Goal: Task Accomplishment & Management: Complete application form

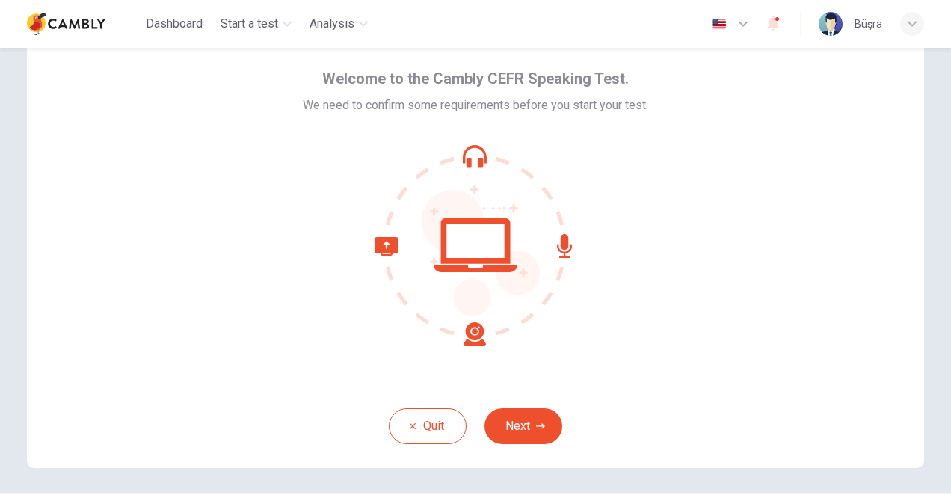
scroll to position [75, 0]
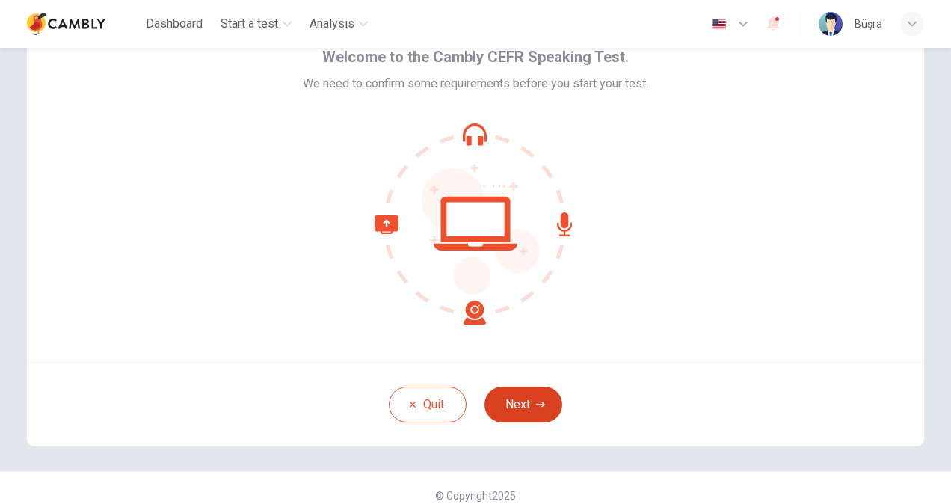
click at [537, 408] on icon "button" at bounding box center [540, 404] width 9 height 9
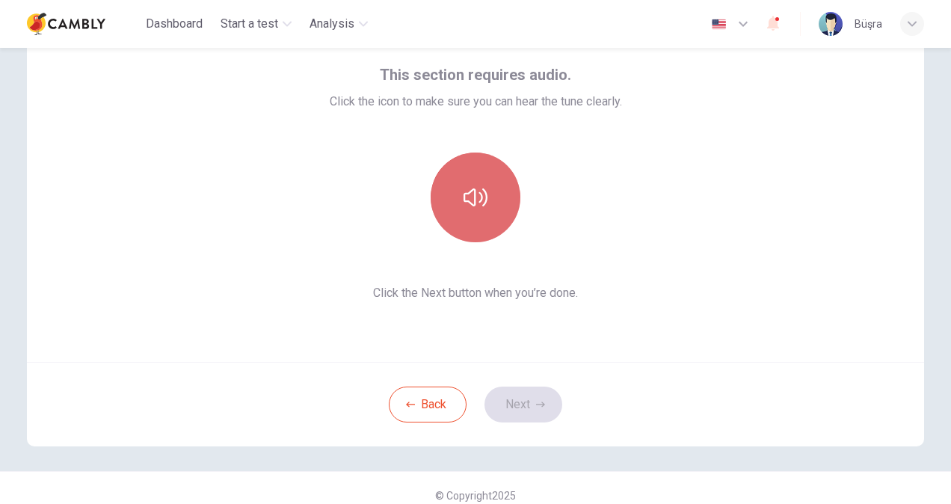
click at [452, 217] on button "button" at bounding box center [476, 198] width 90 height 90
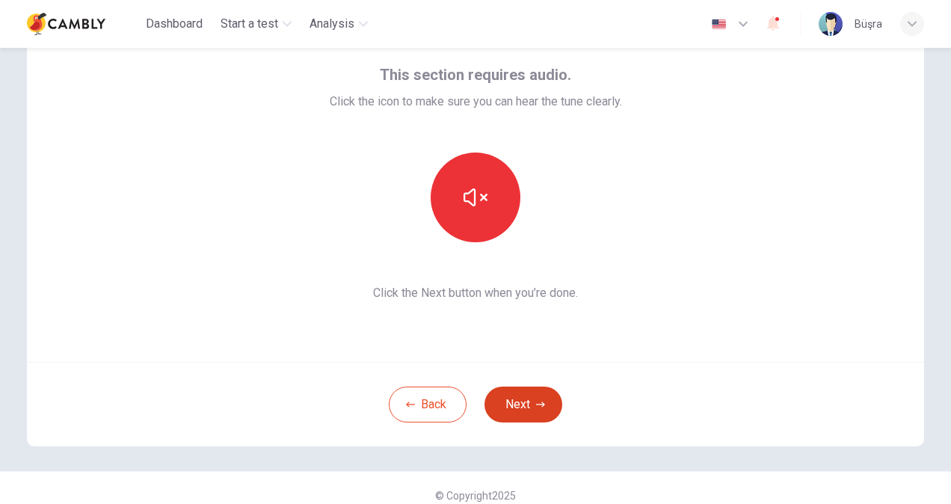
click at [508, 409] on button "Next" at bounding box center [524, 405] width 78 height 36
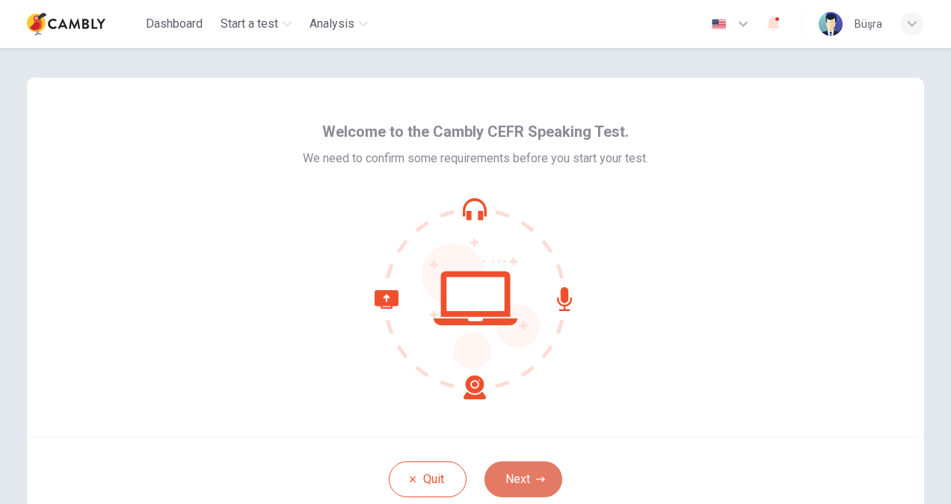
click at [521, 481] on button "Next" at bounding box center [524, 479] width 78 height 36
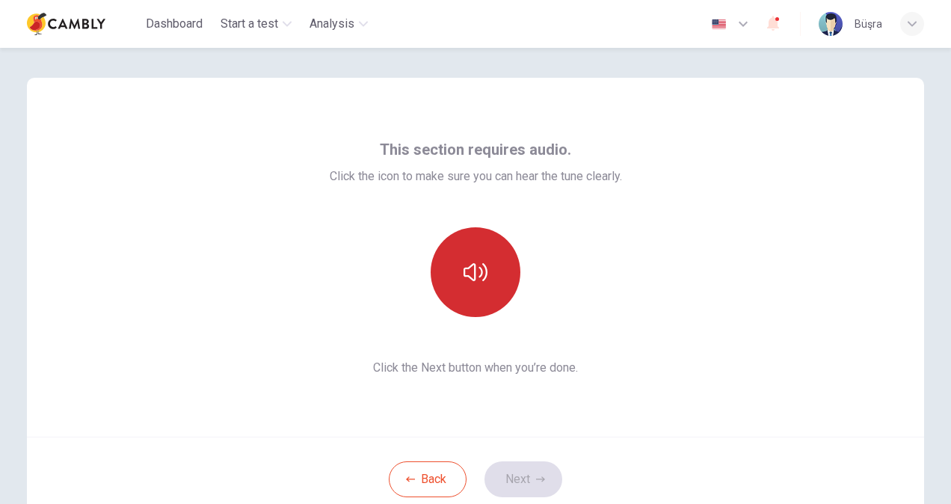
click at [477, 302] on button "button" at bounding box center [476, 272] width 90 height 90
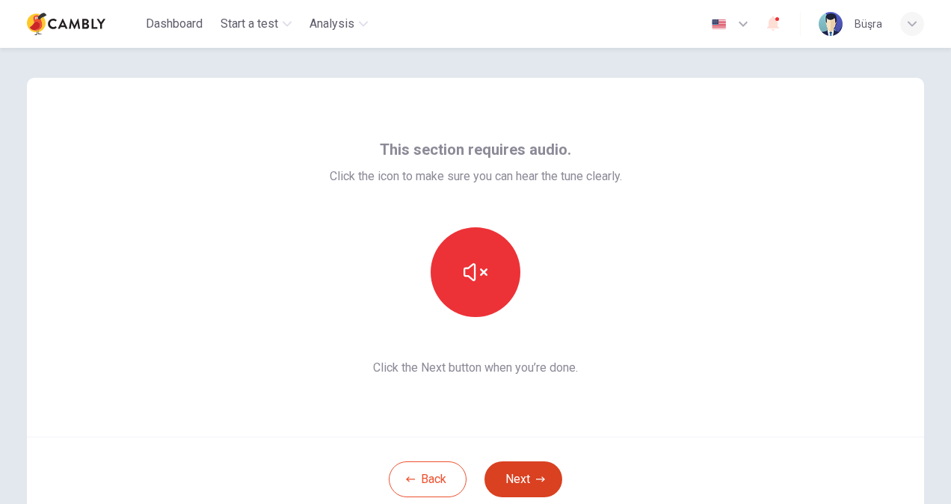
click at [538, 478] on icon "button" at bounding box center [540, 479] width 9 height 9
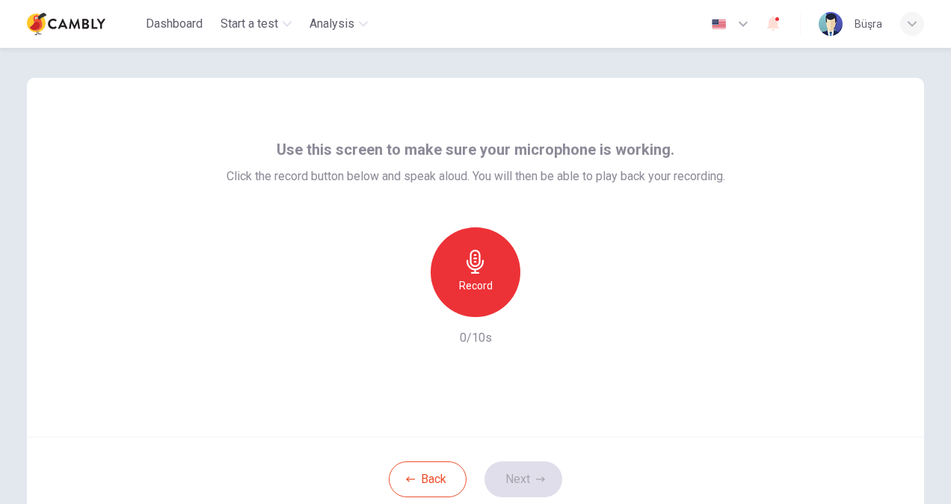
click at [477, 298] on div "Record" at bounding box center [476, 272] width 90 height 90
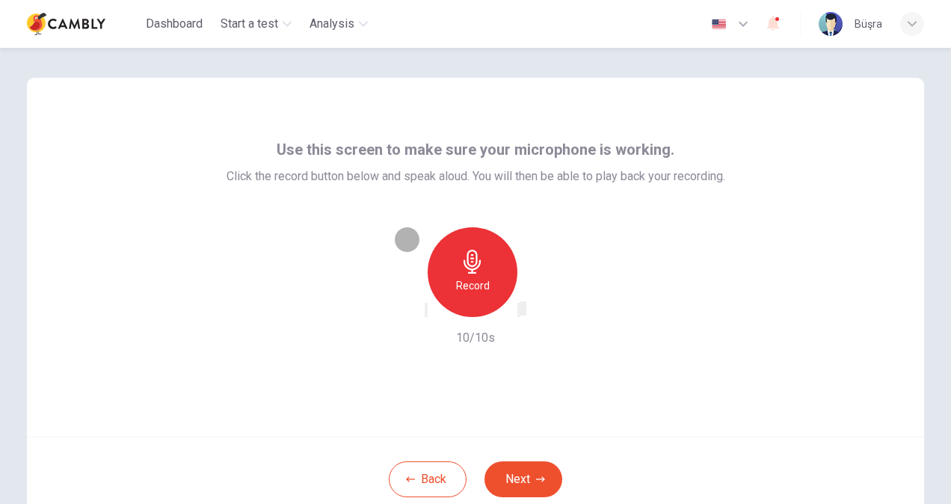
click at [426, 313] on icon "button" at bounding box center [426, 313] width 0 height 0
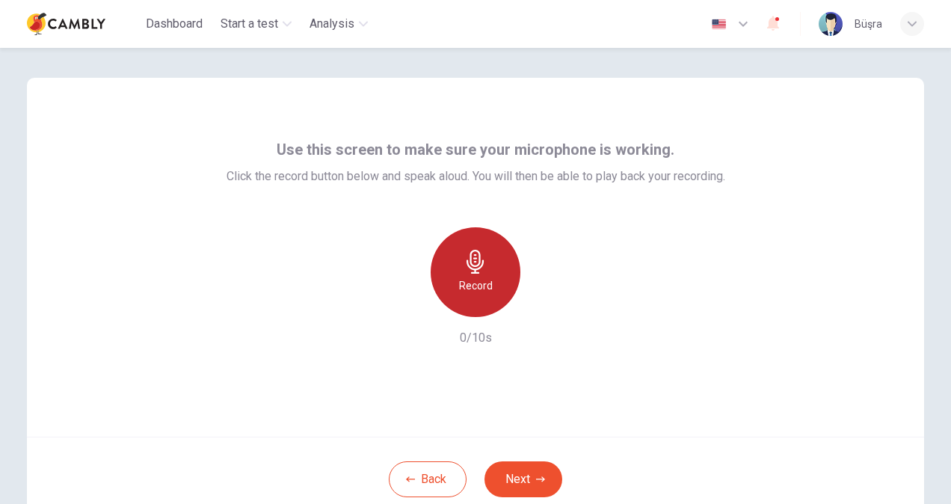
click at [479, 265] on icon "button" at bounding box center [475, 262] width 17 height 24
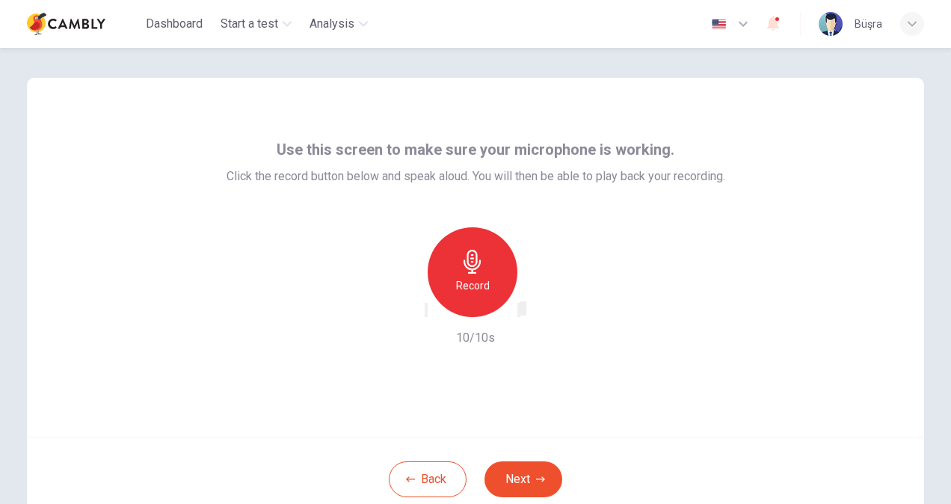
click at [551, 298] on div "Record" at bounding box center [476, 272] width 162 height 90
click at [519, 313] on icon "button" at bounding box center [519, 313] width 0 height 0
click at [527, 475] on button "Next" at bounding box center [524, 479] width 78 height 36
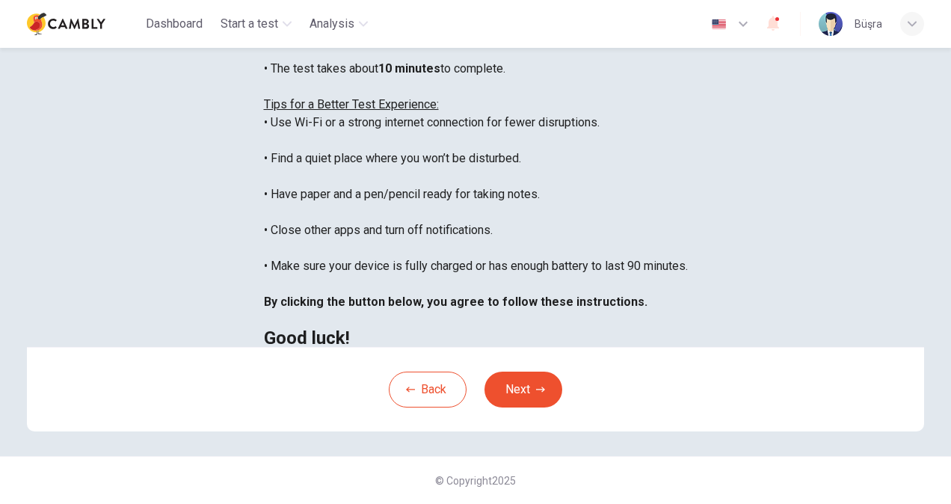
scroll to position [280, 0]
click at [519, 393] on button "Next" at bounding box center [524, 390] width 78 height 36
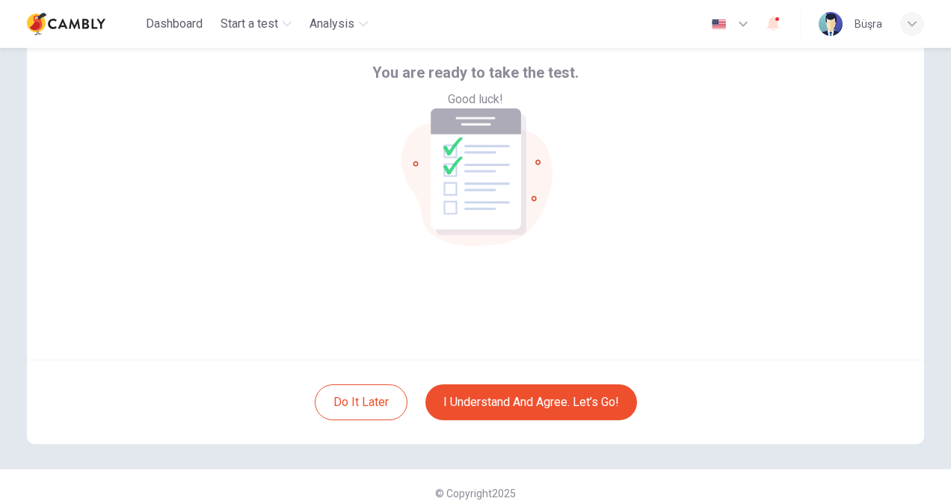
scroll to position [90, 0]
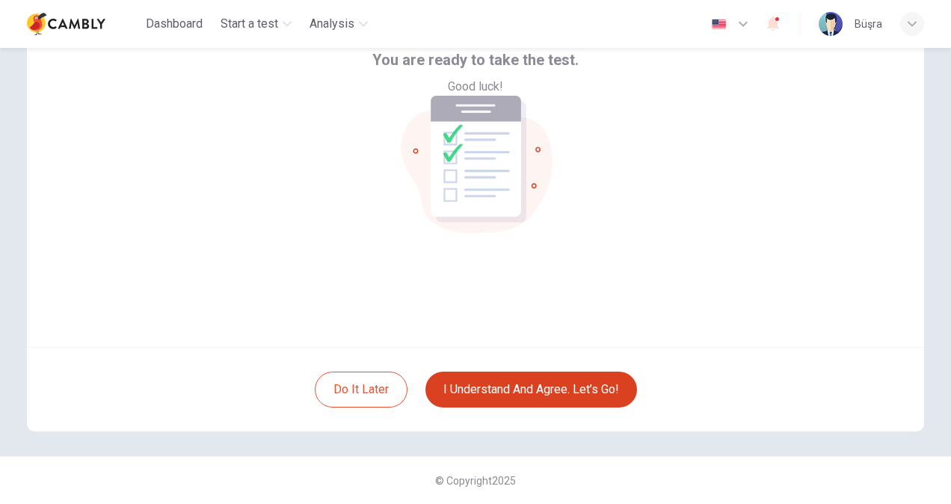
click at [543, 393] on button "I understand and agree. Let’s go!" at bounding box center [531, 390] width 212 height 36
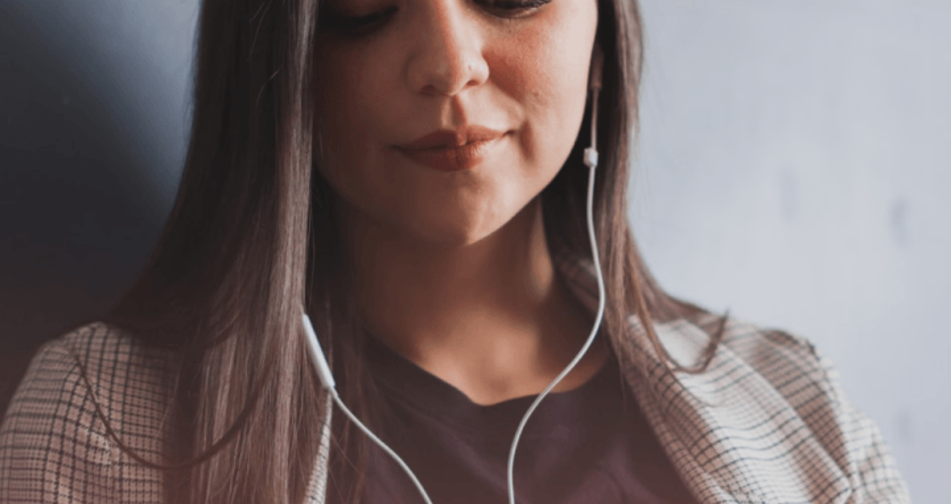
click at [43, 170] on button "Continue" at bounding box center [21, 198] width 43 height 56
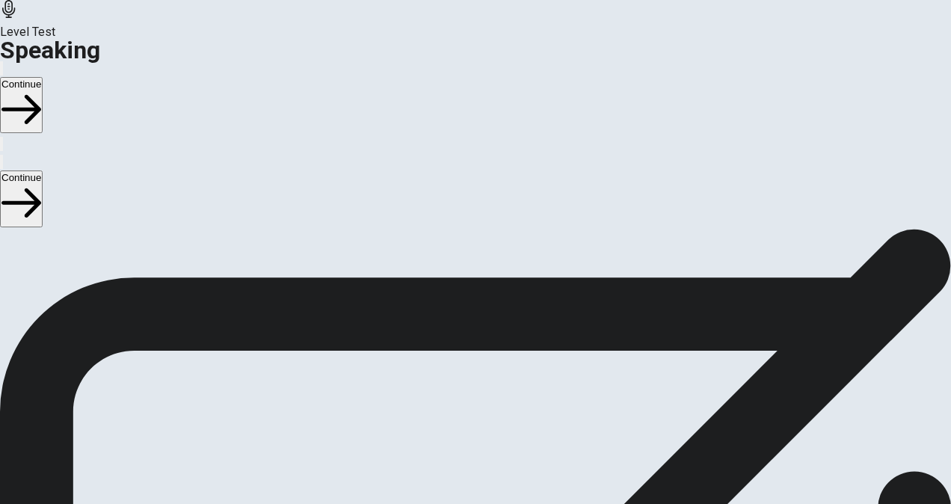
scroll to position [363, 0]
click at [459, 179] on button "Play Audio" at bounding box center [457, 172] width 3 height 14
click at [43, 170] on button "Continue" at bounding box center [21, 198] width 43 height 56
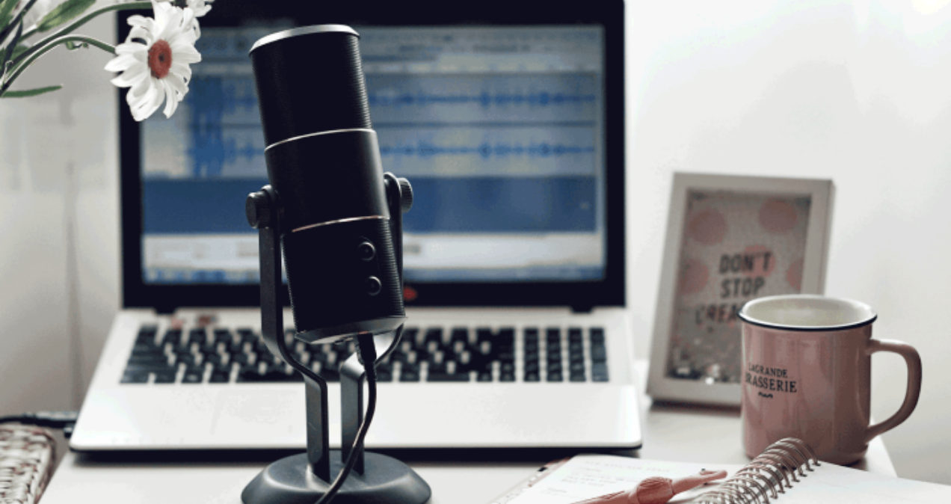
scroll to position [19, 0]
click at [43, 170] on button "Continue" at bounding box center [21, 198] width 43 height 56
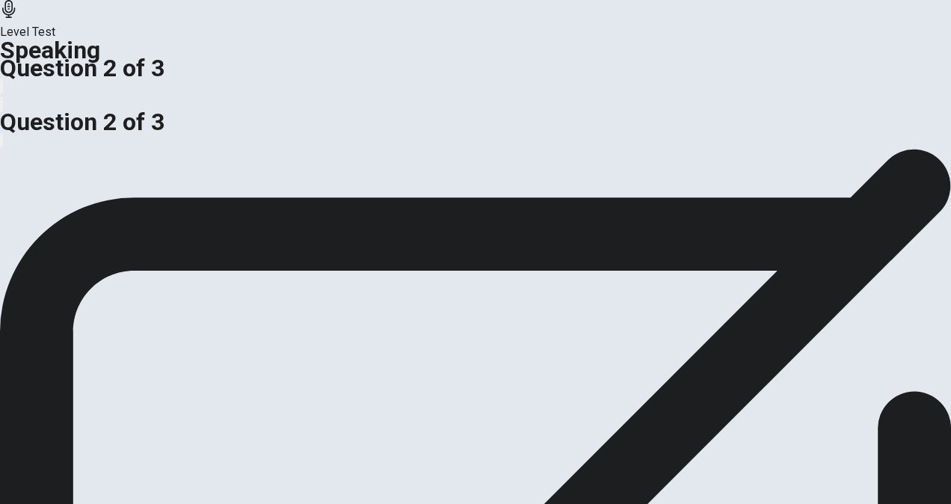
scroll to position [319, 0]
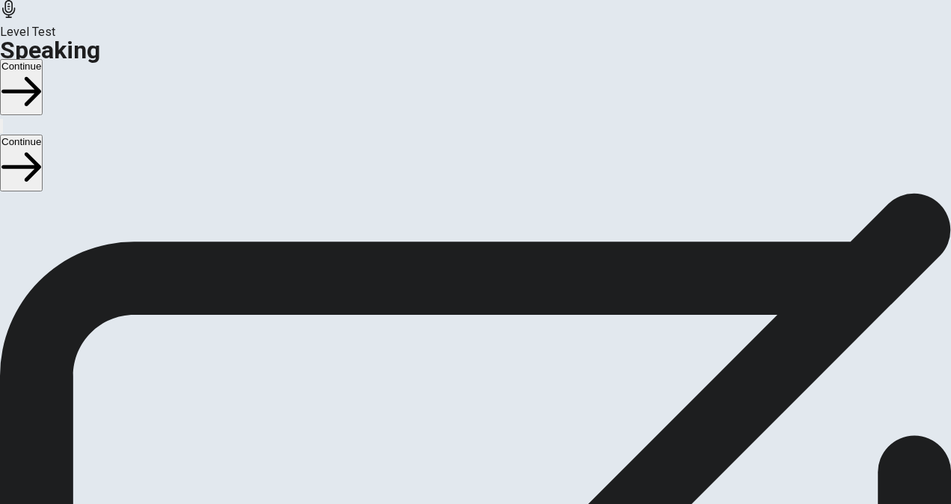
scroll to position [130, 0]
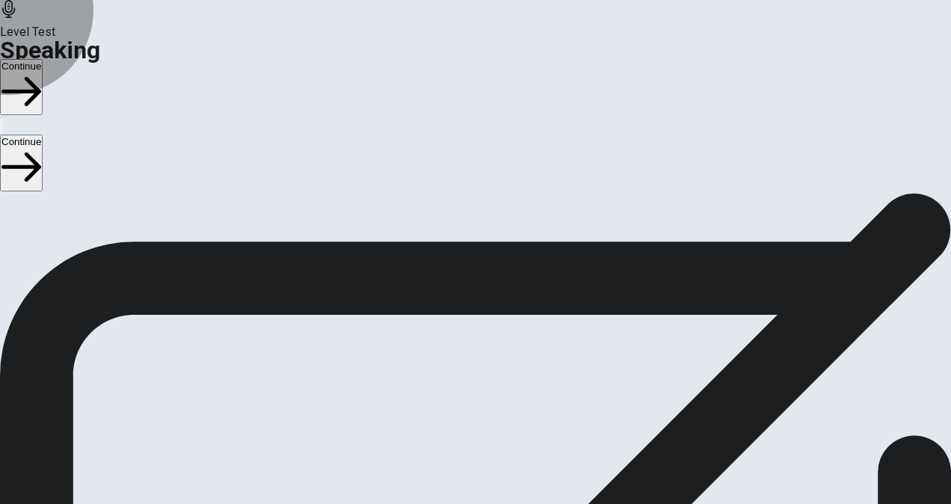
click at [35, 135] on button "Continue" at bounding box center [21, 163] width 43 height 56
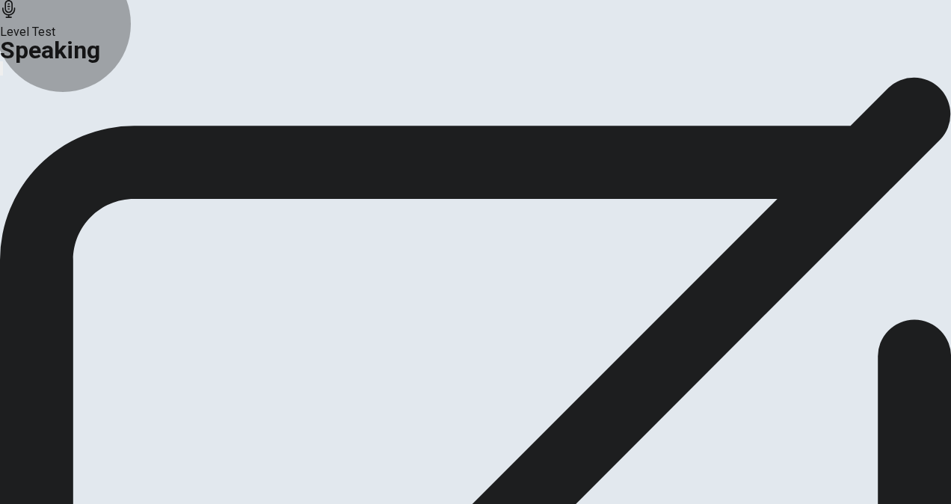
click at [119, 187] on button "Continue" at bounding box center [88, 177] width 61 height 20
